Goal: Contribute content

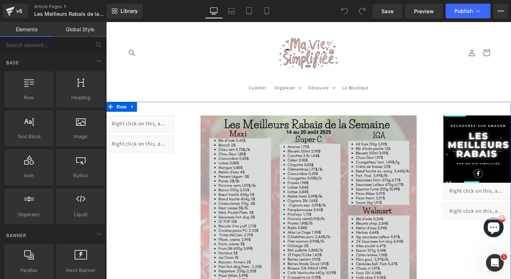
click at [237, 133] on img at bounding box center [328, 277] width 237 height 307
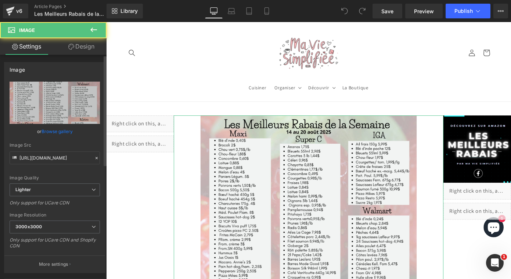
click at [68, 134] on link "Browse gallery" at bounding box center [56, 131] width 31 height 13
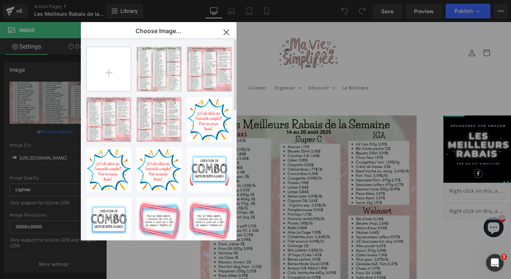
click at [105, 85] on input "file" at bounding box center [109, 69] width 44 height 44
type input "C:\fakepath\meilleurs rabais (29).png"
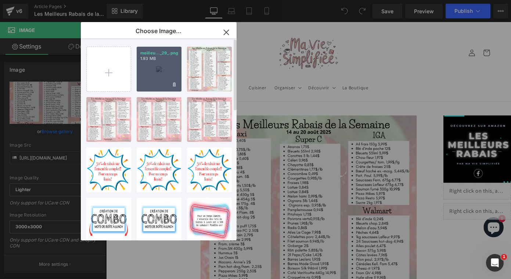
click at [153, 78] on div "meilleu..._29_.png 1.93 MB" at bounding box center [159, 69] width 45 height 45
type input "[URL][DOMAIN_NAME]"
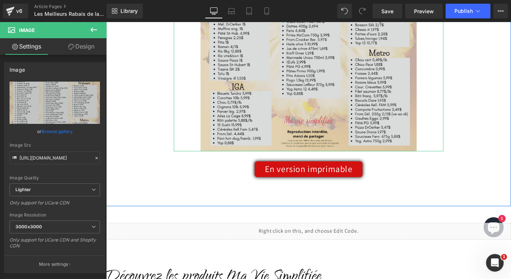
scroll to position [273, 0]
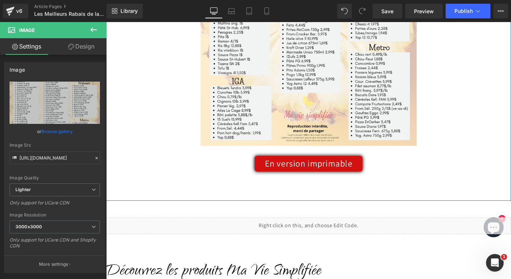
click at [303, 180] on link "En version imprimable" at bounding box center [328, 177] width 118 height 17
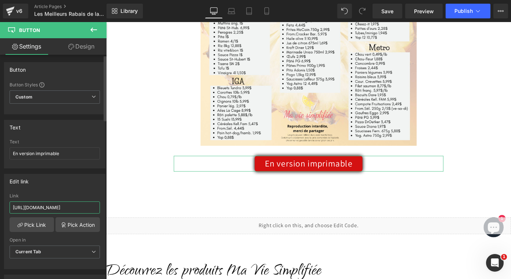
click at [55, 206] on input "[URL][DOMAIN_NAME]" at bounding box center [55, 207] width 90 height 12
paste input "23_316840da-38c9-4720-8526-71ff8eabab1d.pdf?v=1755738001"
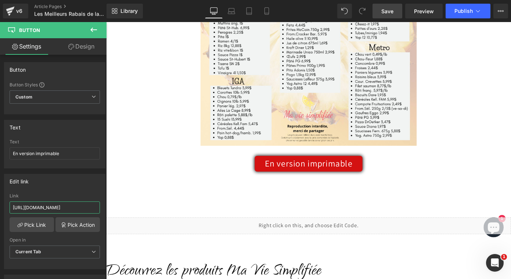
type input "[URL][DOMAIN_NAME]"
click at [387, 16] on link "Save" at bounding box center [387, 11] width 30 height 15
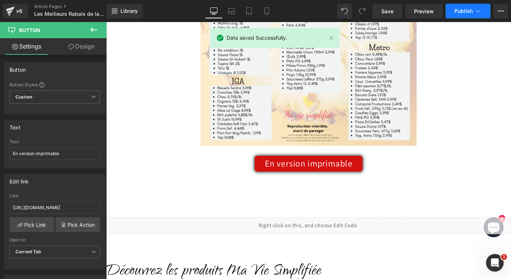
click at [463, 12] on span "Publish" at bounding box center [463, 11] width 18 height 6
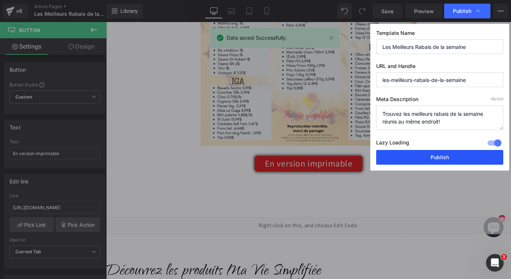
click at [418, 154] on button "Publish" at bounding box center [439, 157] width 127 height 15
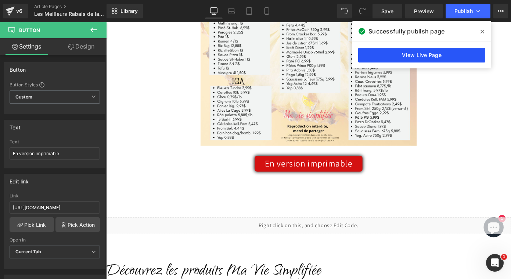
click at [430, 60] on link "View Live Page" at bounding box center [421, 55] width 127 height 15
